Goal: Information Seeking & Learning: Learn about a topic

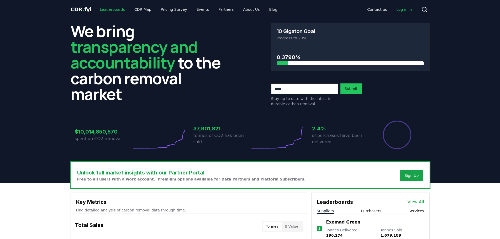
click at [115, 10] on link "Leaderboards" at bounding box center [113, 9] width 34 height 9
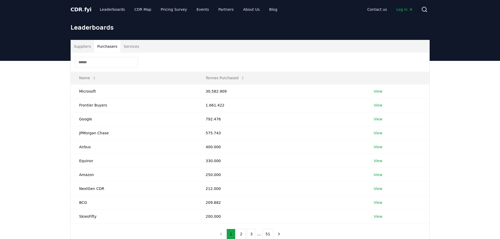
click at [108, 45] on button "Purchasers" at bounding box center [107, 46] width 27 height 13
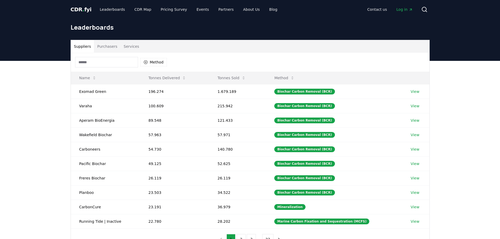
click at [89, 46] on button "Suppliers" at bounding box center [82, 46] width 23 height 13
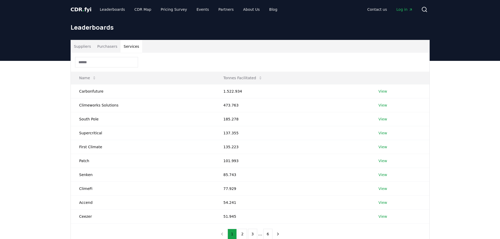
click at [132, 46] on button "Services" at bounding box center [131, 46] width 22 height 13
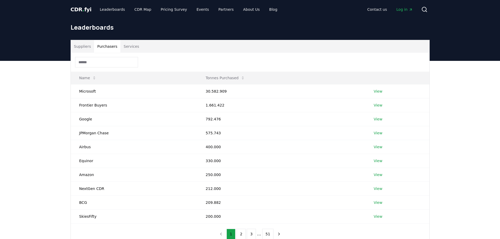
click at [109, 48] on button "Purchasers" at bounding box center [107, 46] width 27 height 13
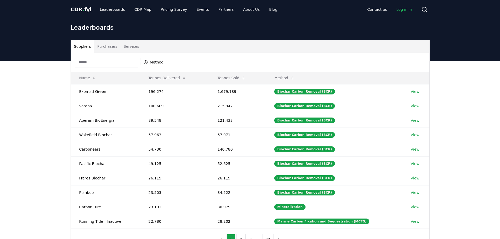
click at [88, 50] on button "Suppliers" at bounding box center [82, 46] width 23 height 13
click at [245, 80] on icon at bounding box center [243, 78] width 4 height 4
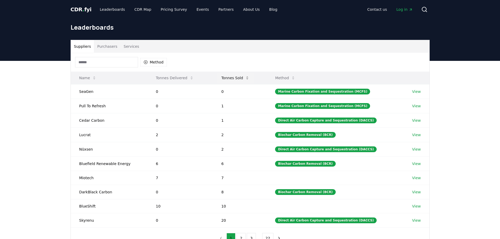
click at [248, 79] on icon at bounding box center [247, 78] width 4 height 4
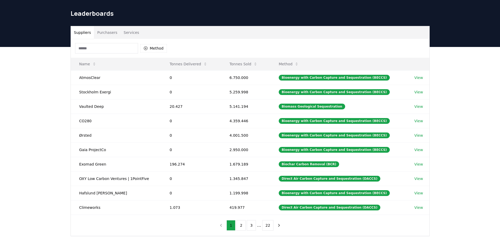
scroll to position [26, 0]
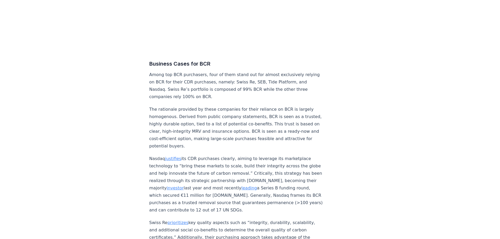
scroll to position [2283, 0]
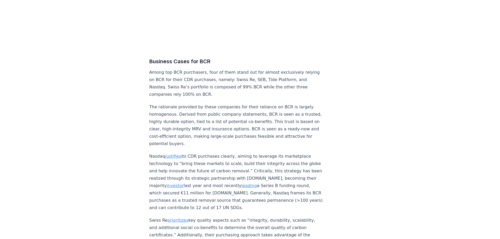
click at [295, 171] on p "Nasdaq justifies its CDR purchases clearly, aiming to leverage its marketplace …" at bounding box center [236, 182] width 174 height 59
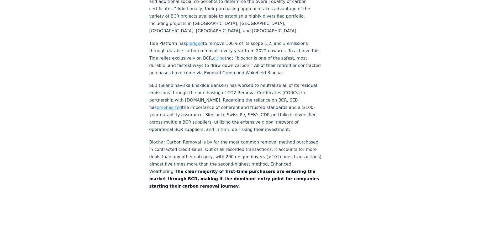
scroll to position [2473, 0]
